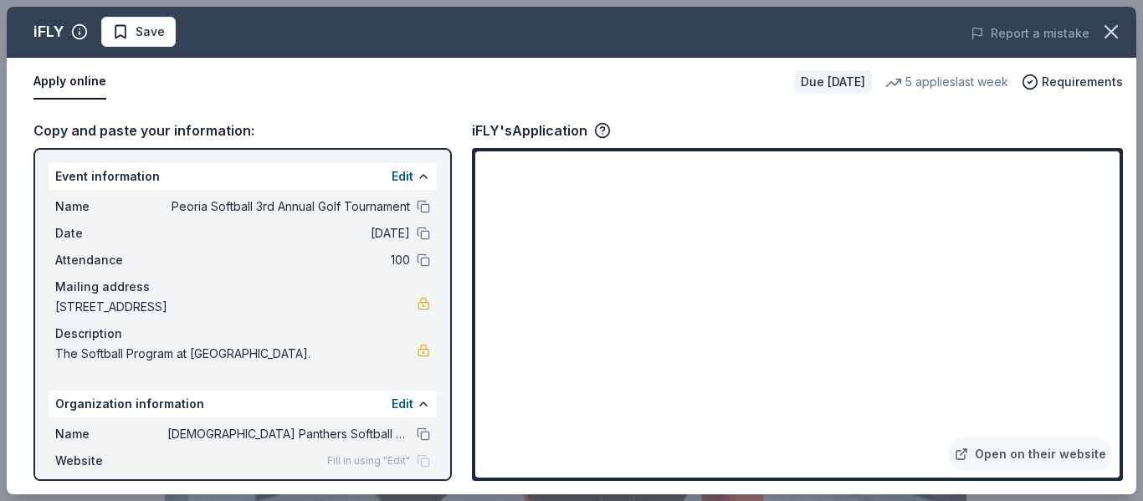
scroll to position [218, 0]
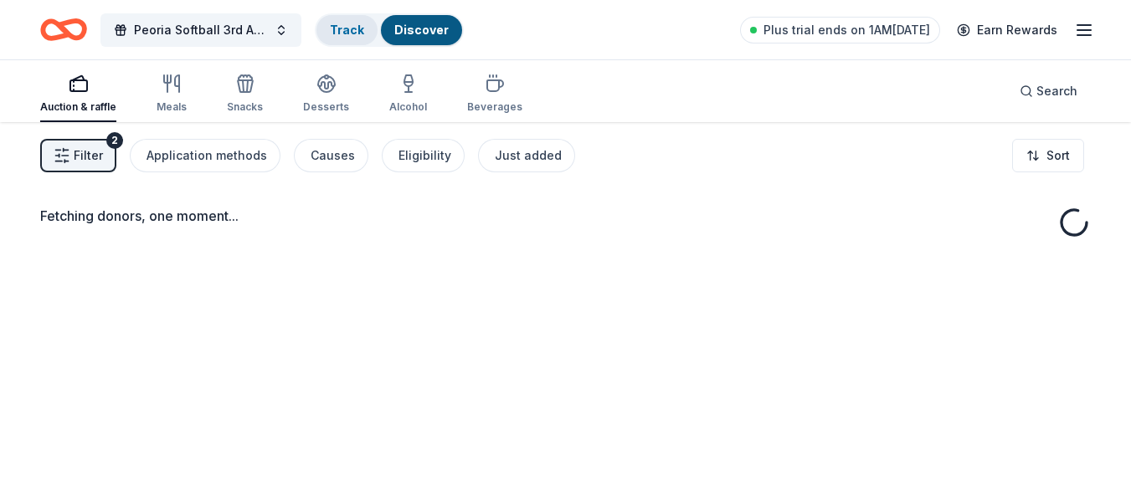
click at [338, 31] on link "Track" at bounding box center [347, 30] width 34 height 14
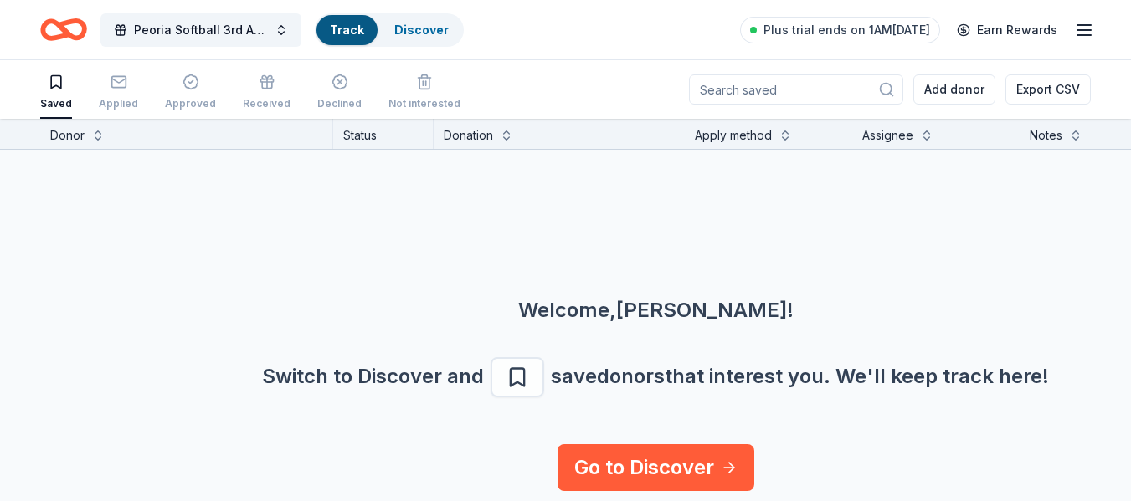
scroll to position [1, 0]
click at [338, 31] on link "Track" at bounding box center [347, 30] width 34 height 14
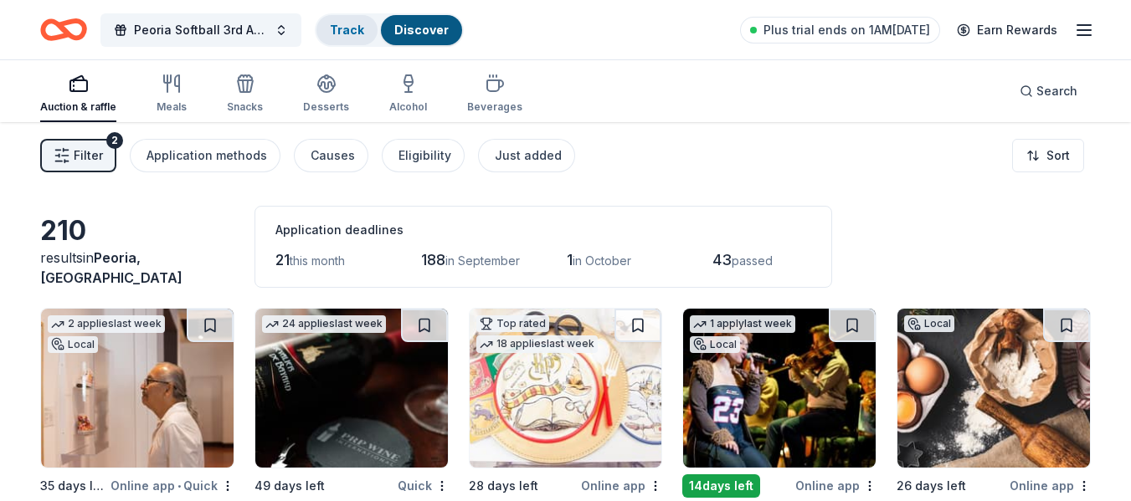
click at [352, 39] on div "Track" at bounding box center [346, 30] width 61 height 30
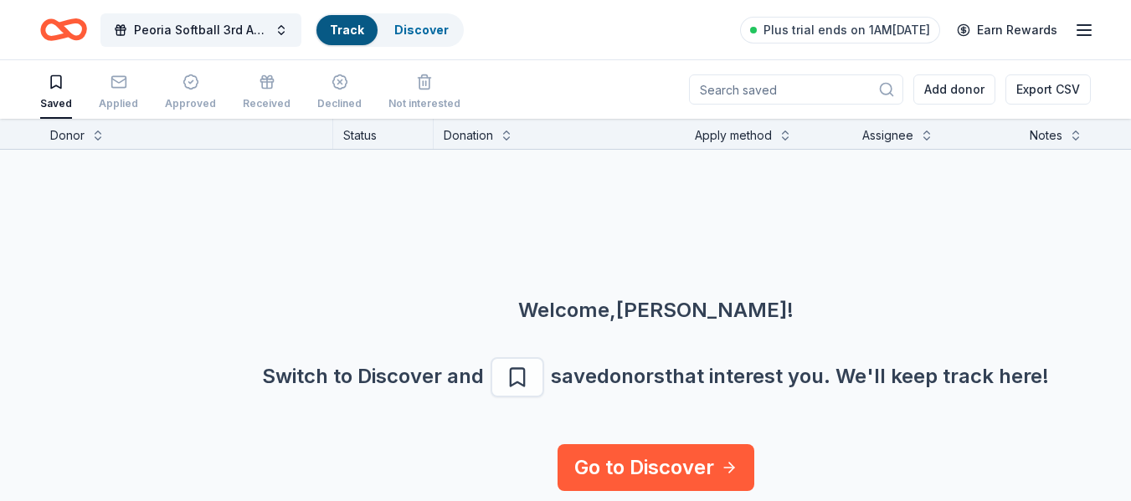
scroll to position [1, 0]
click at [352, 39] on div "Track" at bounding box center [346, 30] width 61 height 30
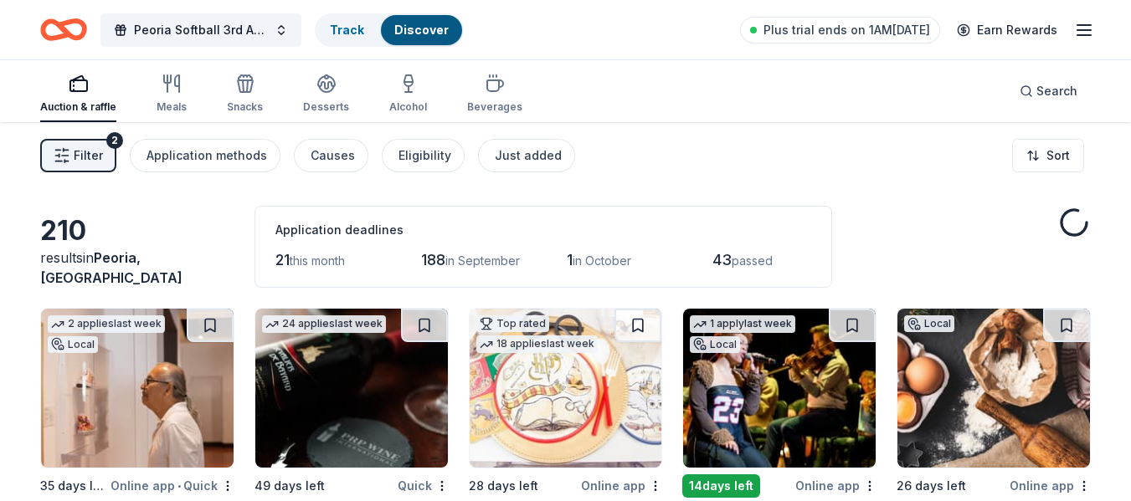
scroll to position [224, 0]
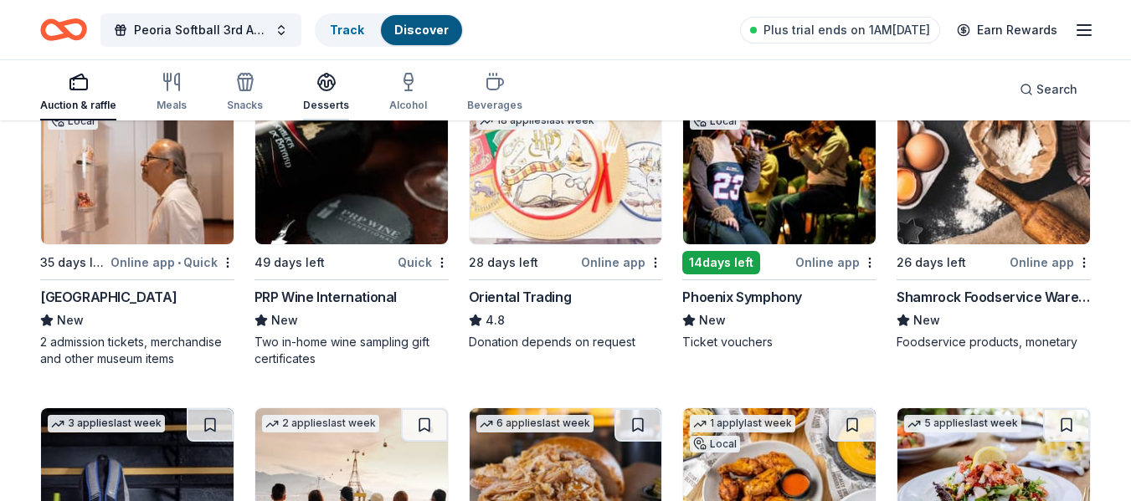
click at [342, 93] on div "Desserts" at bounding box center [326, 92] width 46 height 40
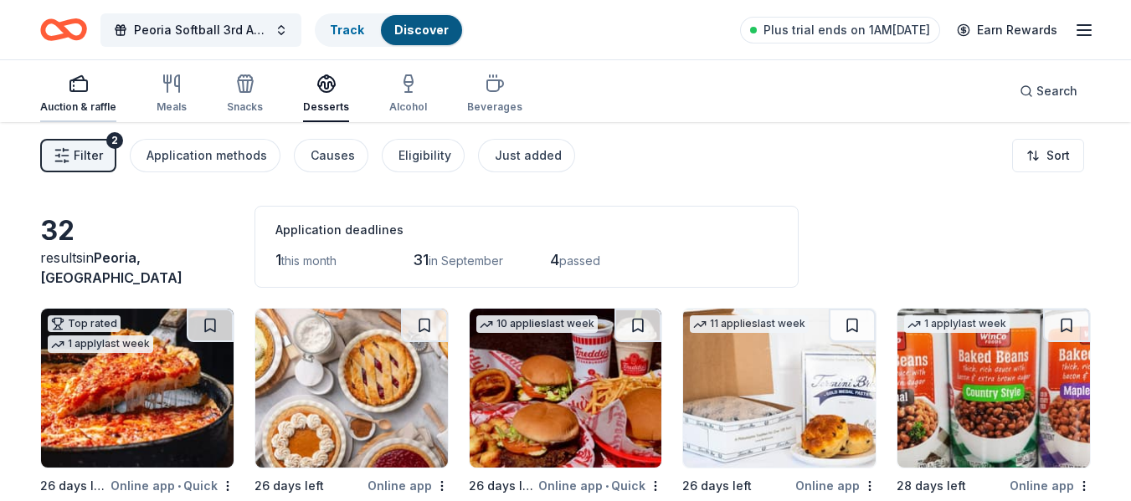
click at [74, 85] on icon "button" at bounding box center [79, 84] width 20 height 20
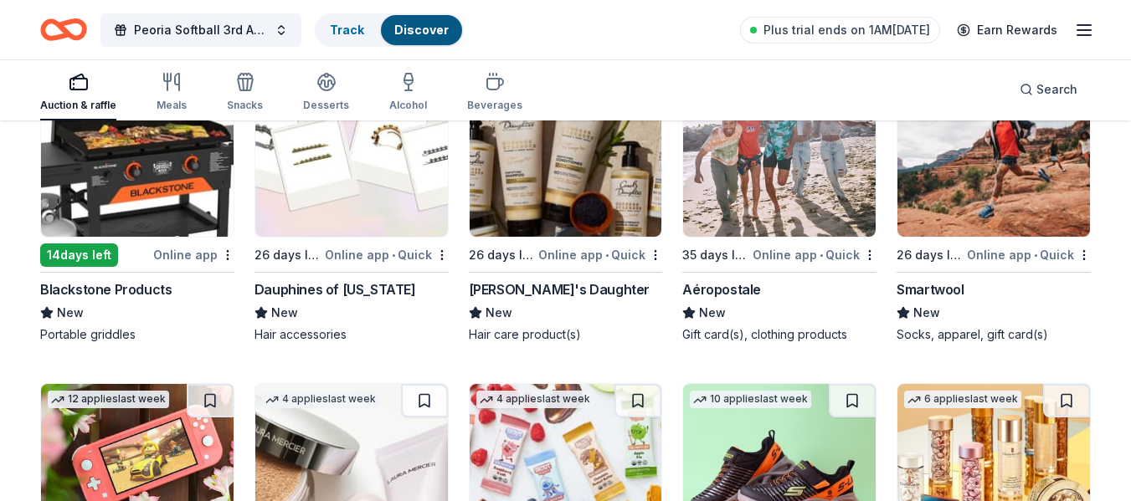
scroll to position [12733, 0]
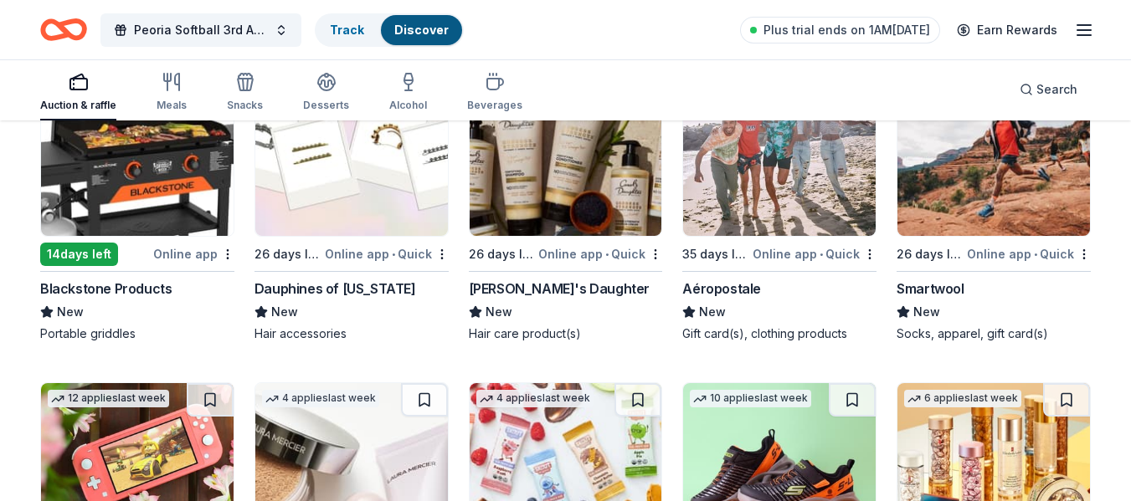
click at [193, 182] on img at bounding box center [137, 156] width 193 height 159
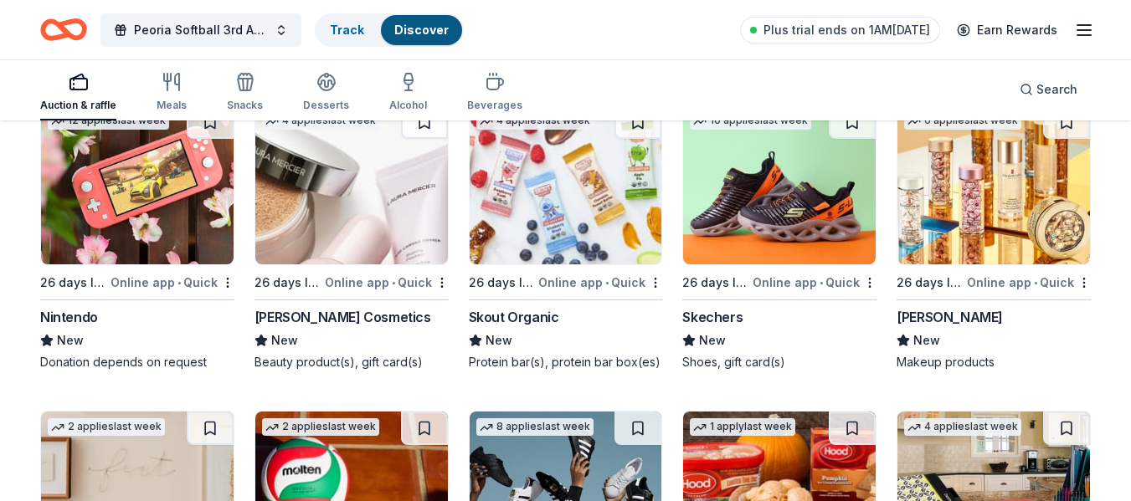
scroll to position [13013, 0]
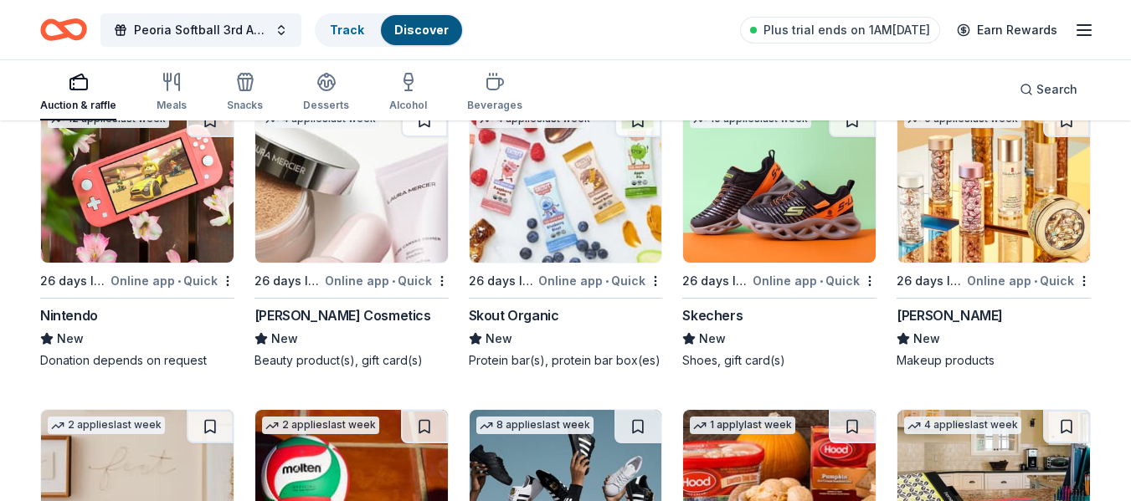
click at [753, 184] on img at bounding box center [779, 183] width 193 height 159
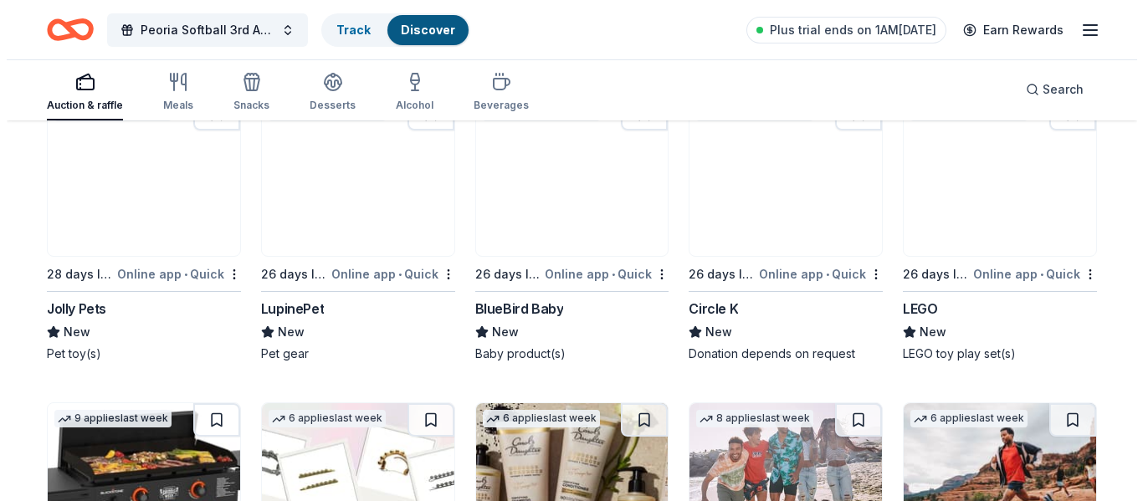
scroll to position [12390, 0]
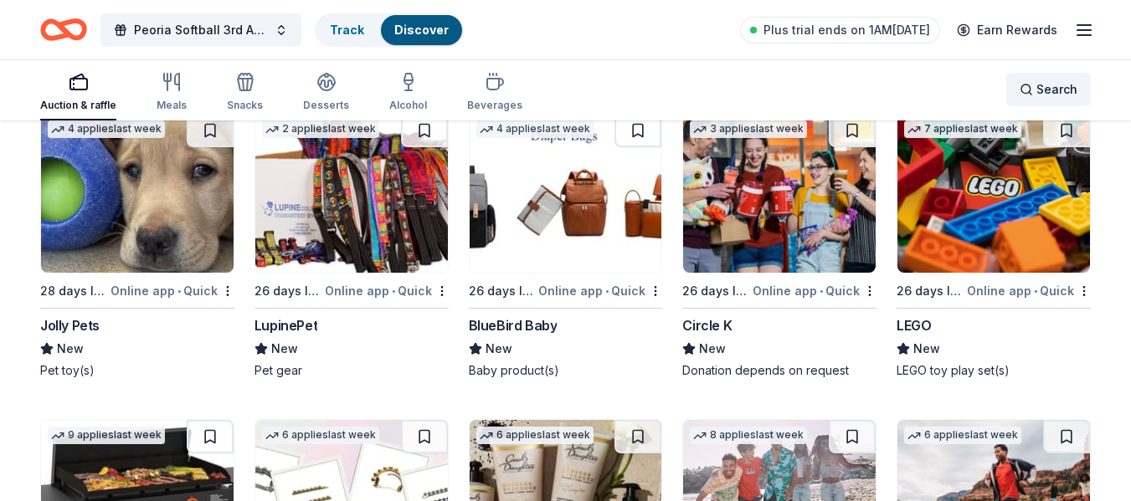
click at [1072, 91] on span "Search" at bounding box center [1056, 90] width 41 height 20
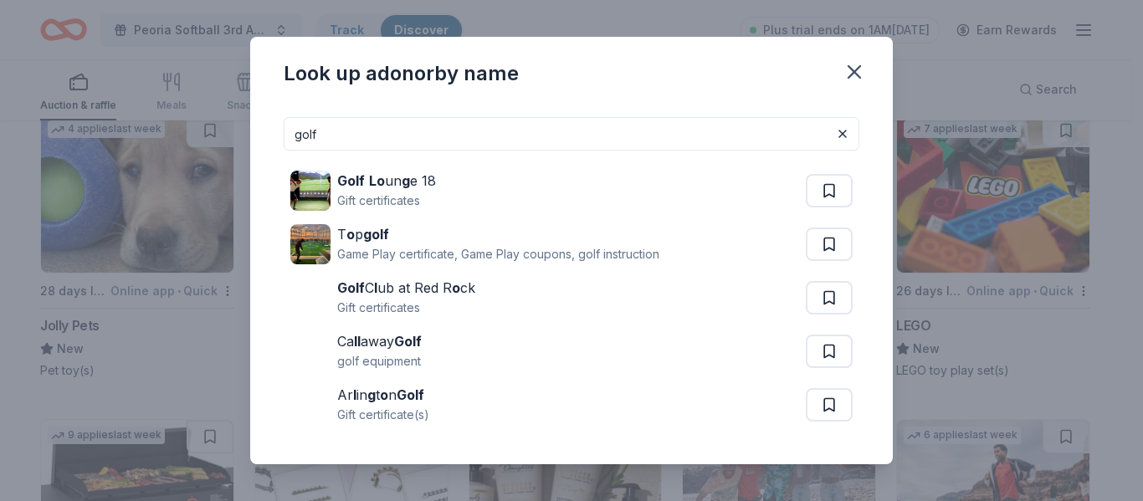
type input "golf"
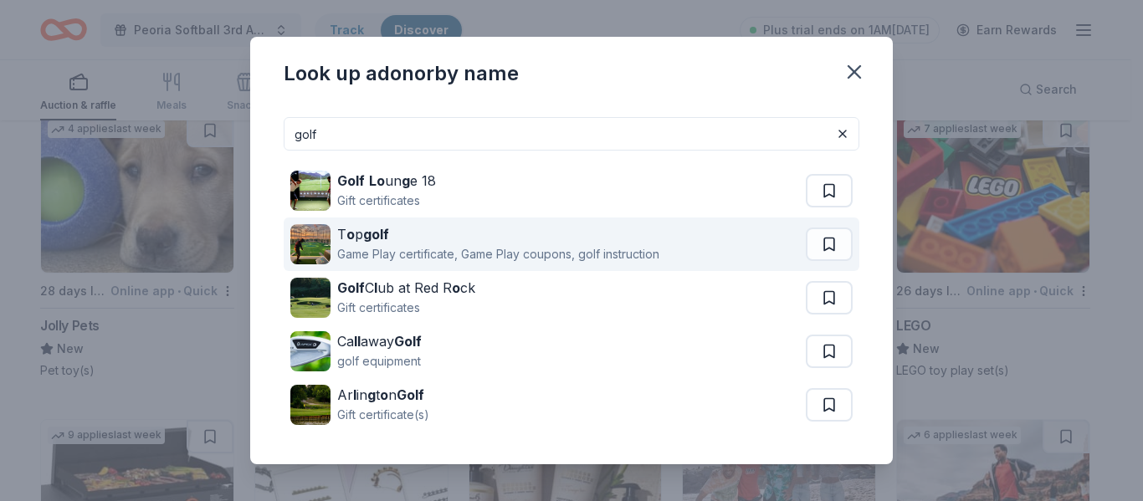
click at [512, 246] on div "Game Play certificate, Game Play coupons, golf instruction" at bounding box center [498, 254] width 322 height 20
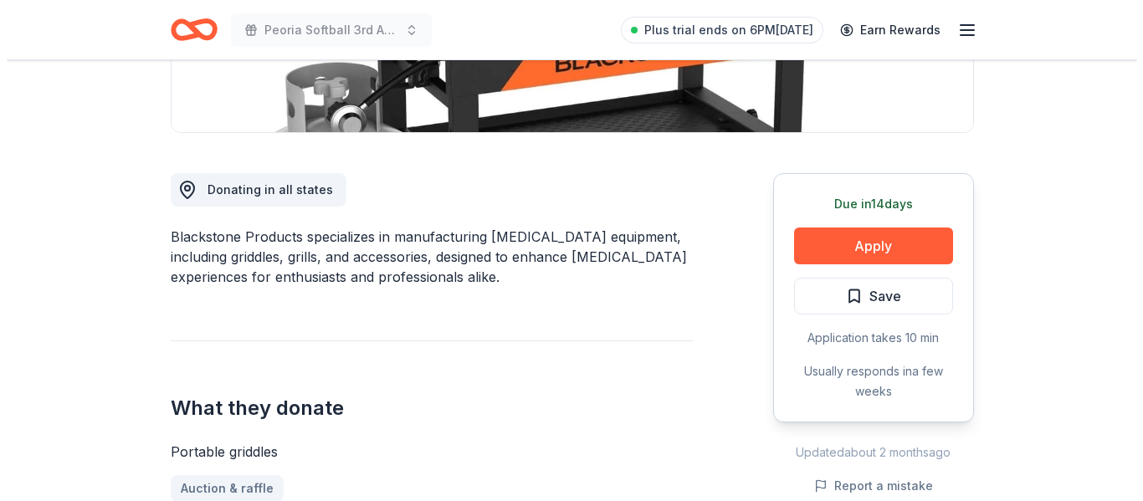
scroll to position [377, 0]
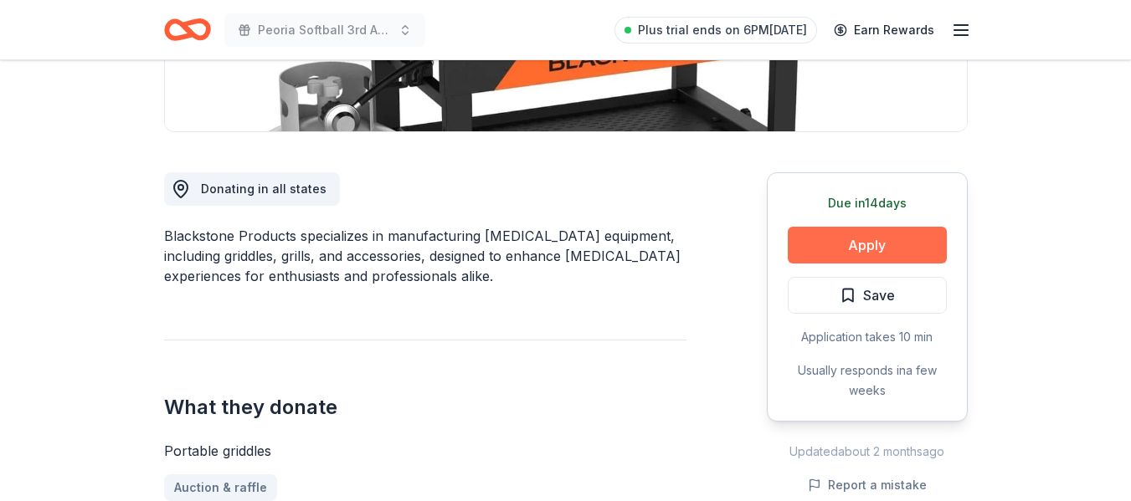
click at [834, 235] on button "Apply" at bounding box center [867, 245] width 159 height 37
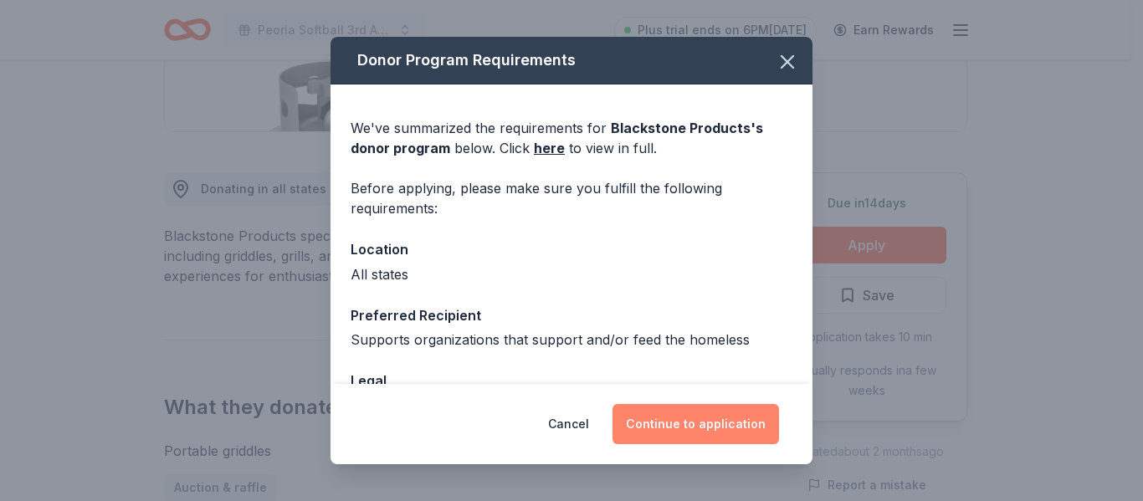
click at [697, 434] on button "Continue to application" at bounding box center [696, 424] width 167 height 40
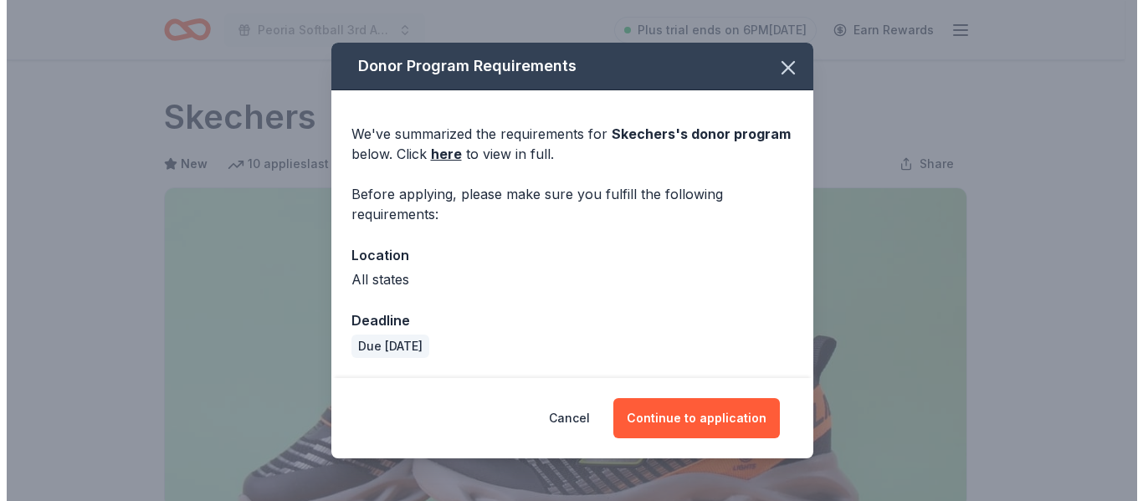
scroll to position [306, 0]
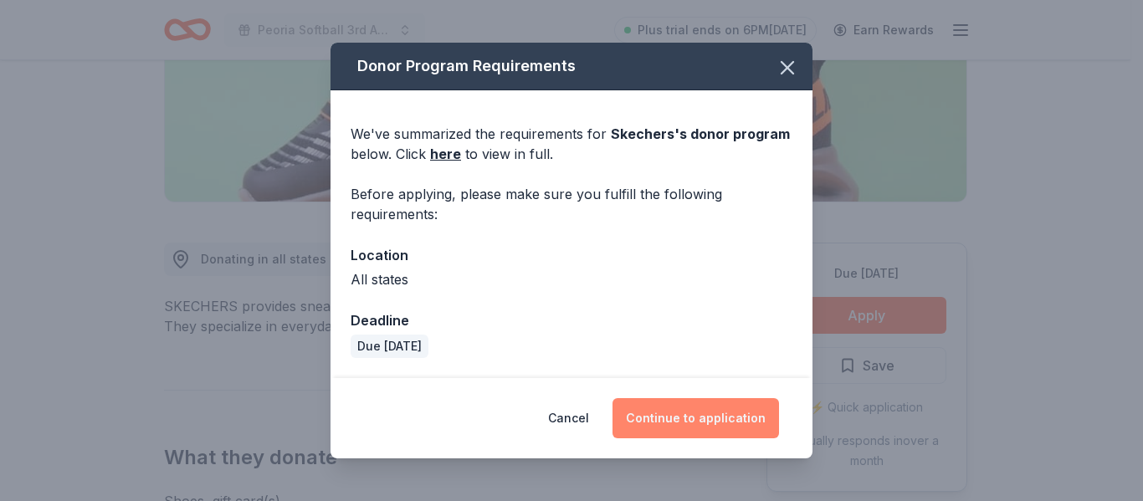
click at [725, 424] on button "Continue to application" at bounding box center [696, 418] width 167 height 40
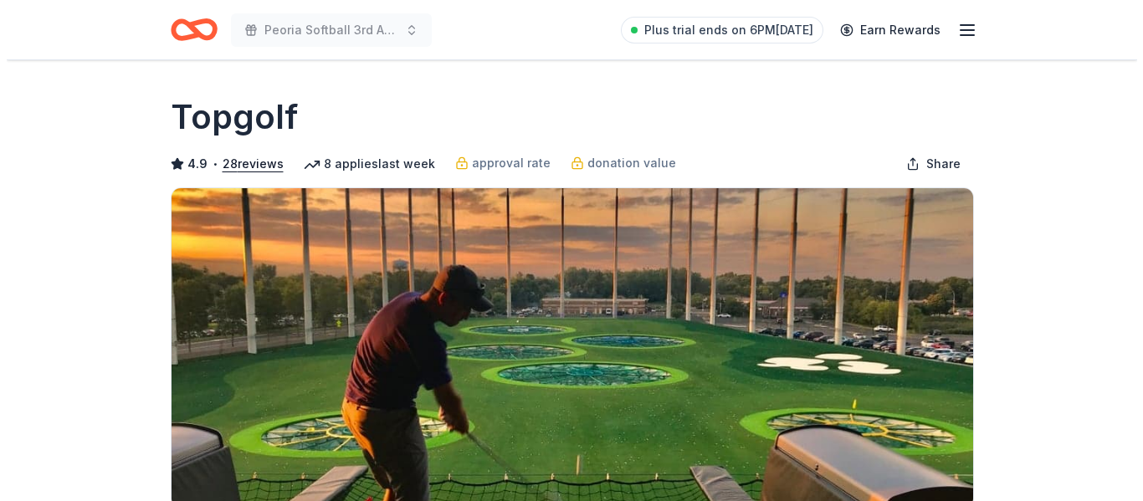
scroll to position [411, 0]
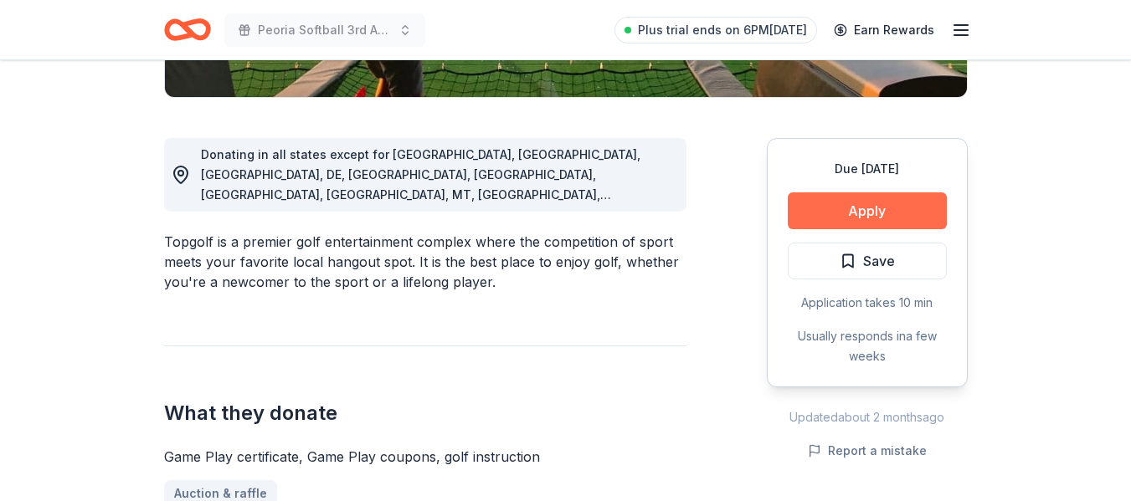
click at [827, 211] on button "Apply" at bounding box center [867, 211] width 159 height 37
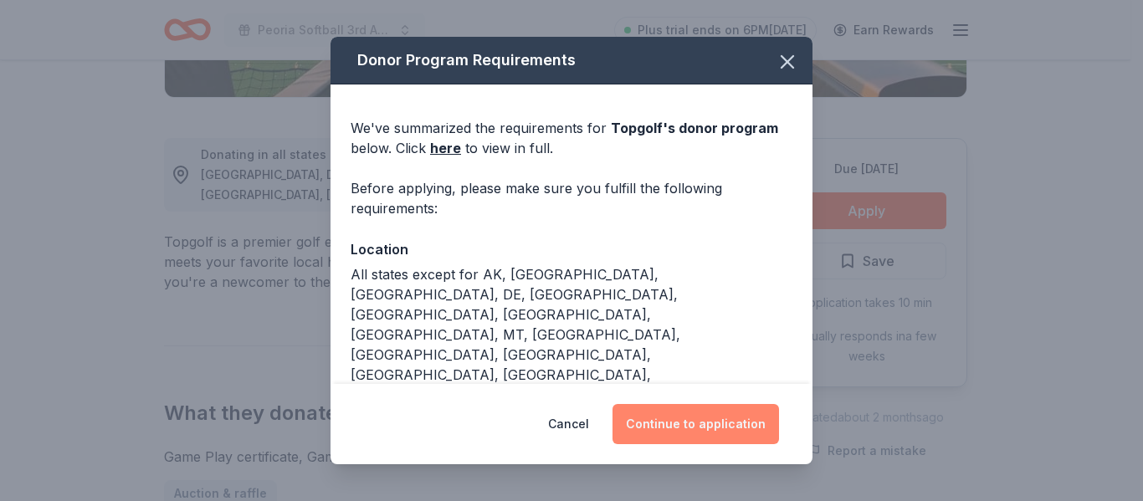
click at [729, 426] on button "Continue to application" at bounding box center [696, 424] width 167 height 40
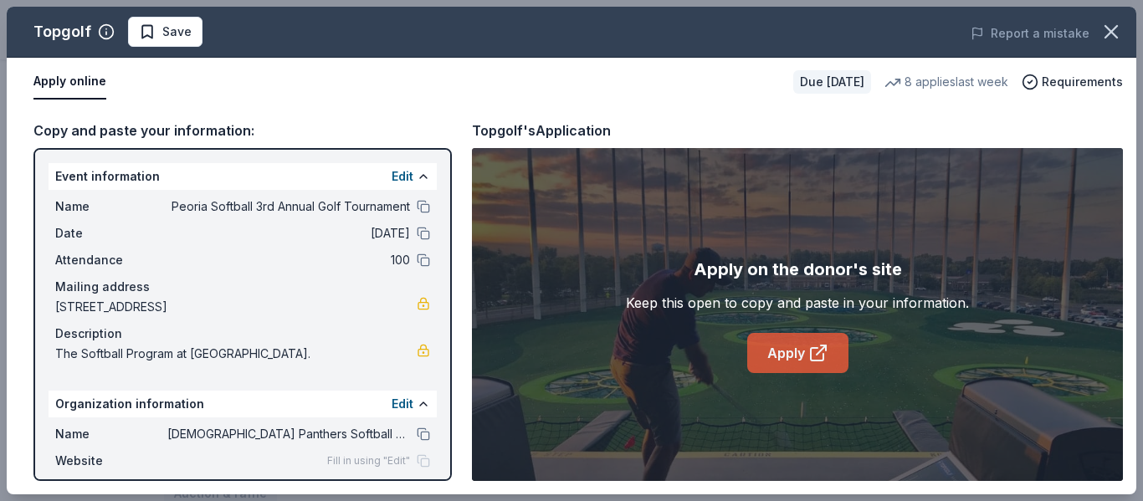
click at [794, 349] on link "Apply" at bounding box center [798, 353] width 101 height 40
